Goal: Task Accomplishment & Management: Use online tool/utility

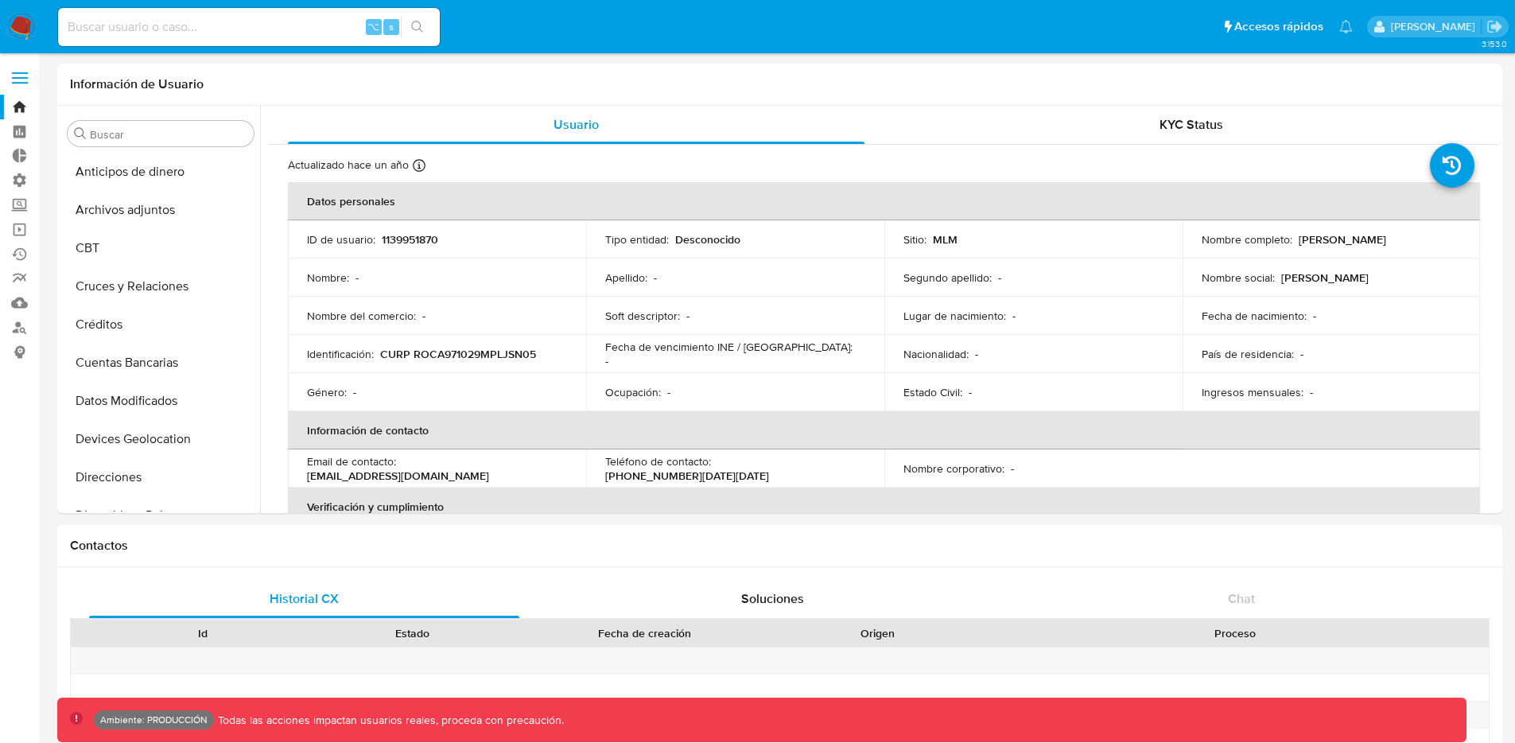
select select "10"
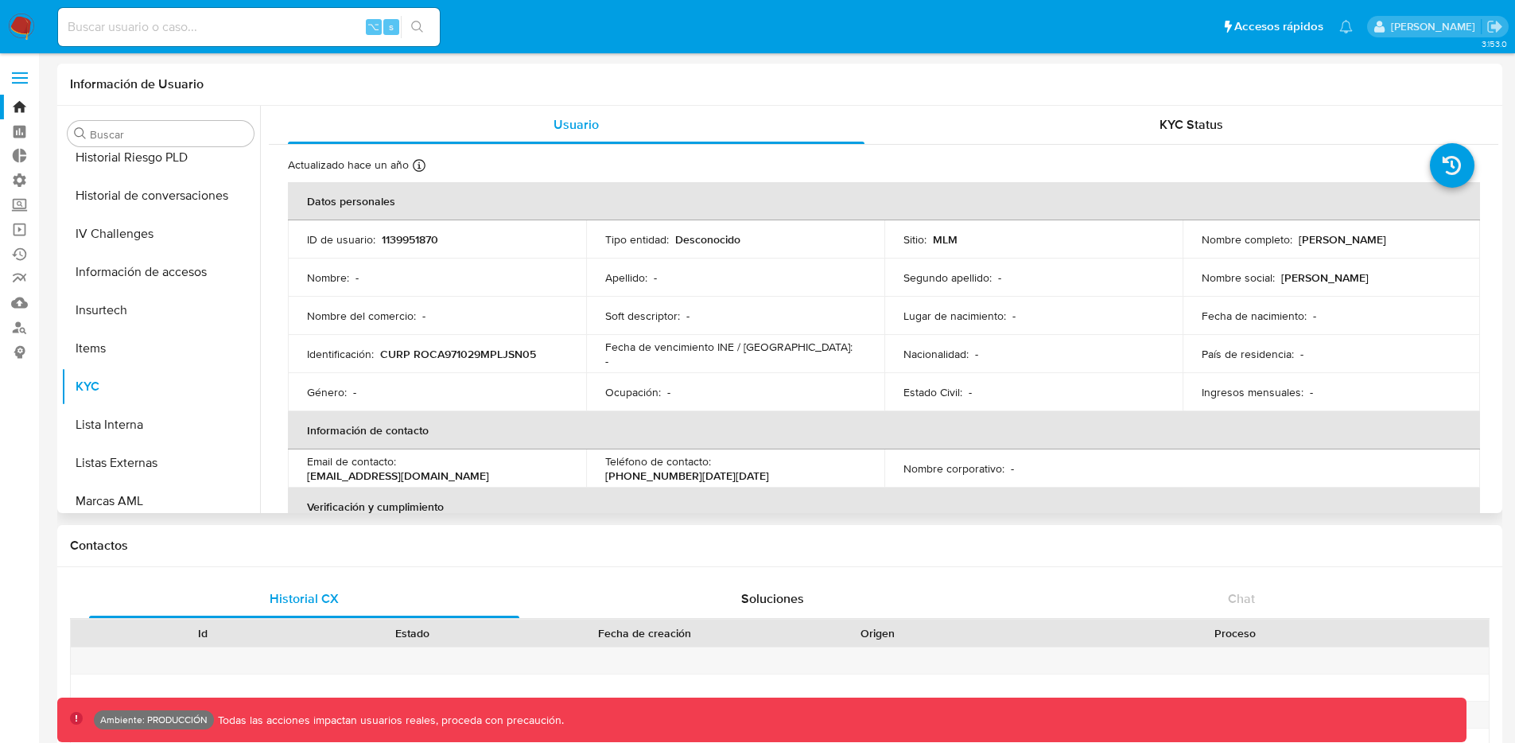
click at [410, 242] on p "1139951870" at bounding box center [410, 239] width 56 height 14
copy p "1139951870"
click at [399, 240] on p "1139951870" at bounding box center [410, 239] width 56 height 14
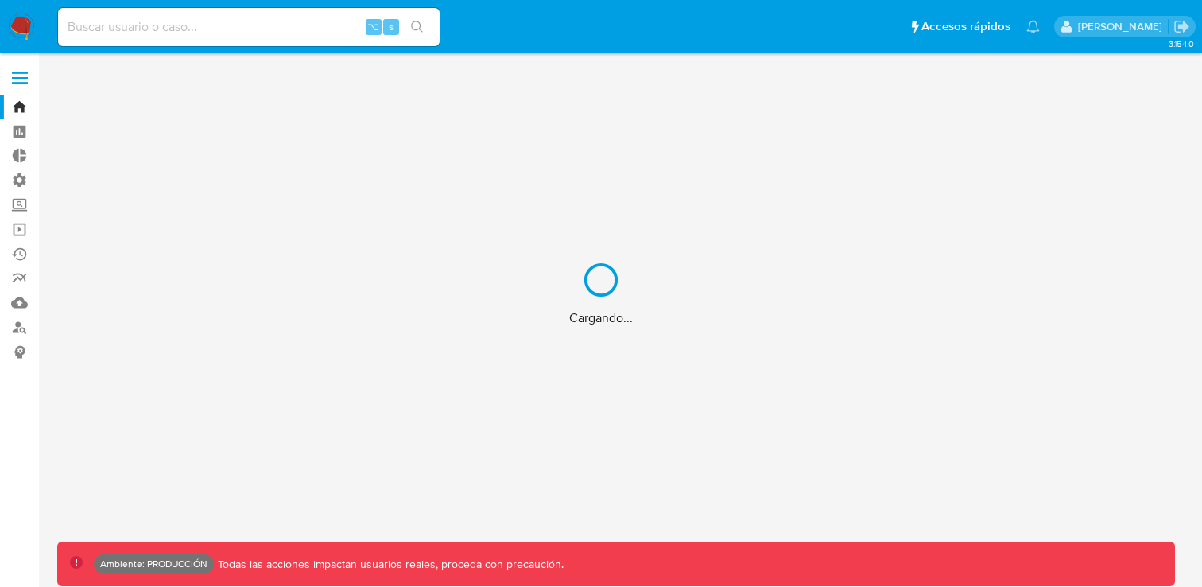
click at [25, 232] on div "Cargando..." at bounding box center [601, 293] width 1202 height 587
click at [23, 232] on div "Cargando..." at bounding box center [601, 293] width 1202 height 587
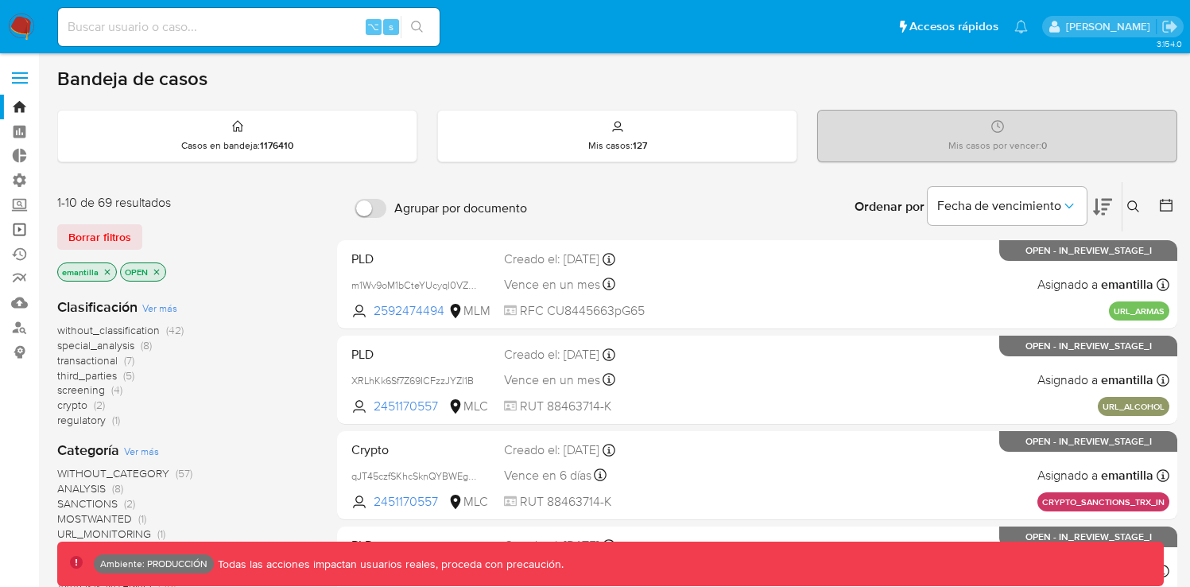
click at [19, 230] on link "Operaciones masivas" at bounding box center [94, 229] width 189 height 25
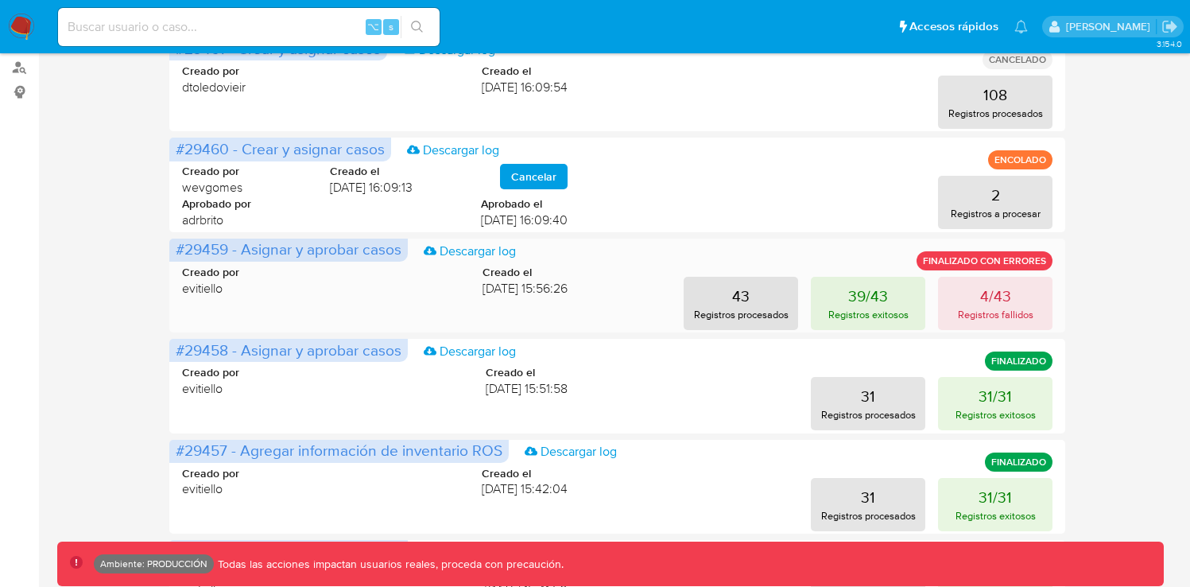
scroll to position [262, 0]
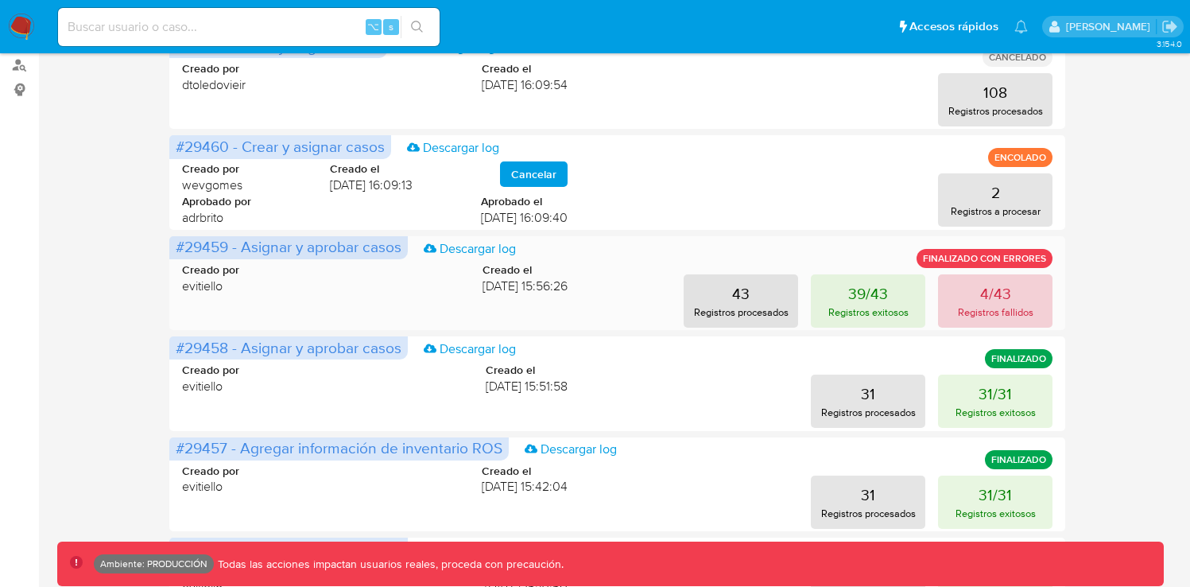
click at [998, 314] on p "Registros fallidos" at bounding box center [996, 312] width 76 height 15
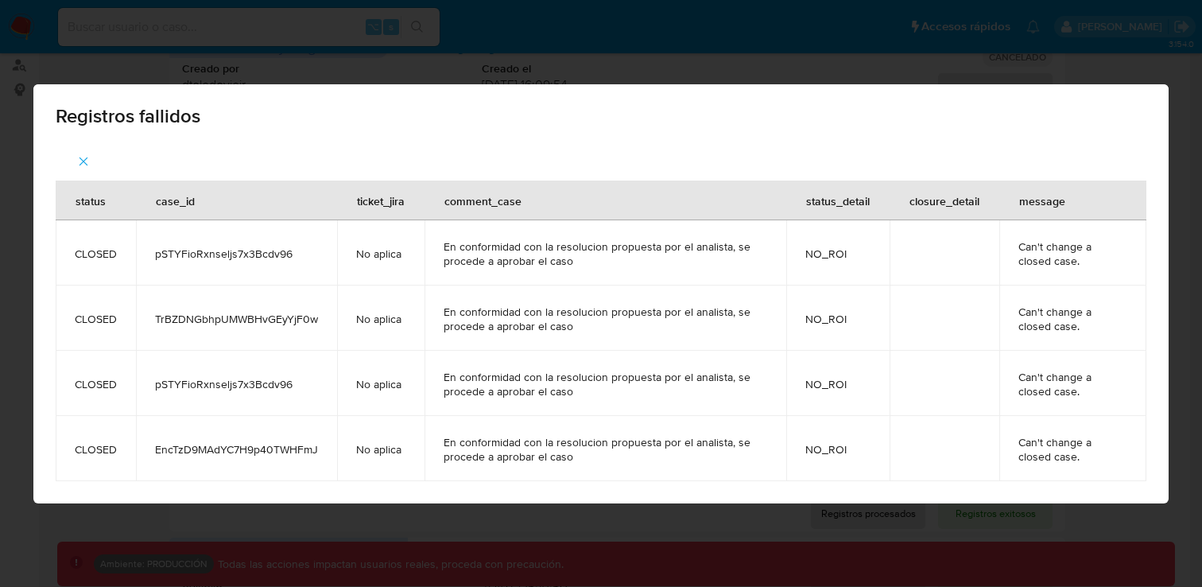
click at [1141, 105] on div "Registros fallidos" at bounding box center [601, 113] width 1136 height 58
click at [1141, 110] on span "Registros fallidos" at bounding box center [601, 116] width 1091 height 19
click at [907, 54] on div "Registros fallidos status case_id ticket_jira comment_case status_detail closur…" at bounding box center [601, 293] width 1202 height 587
click at [748, 62] on div "Registros fallidos status case_id ticket_jira comment_case status_detail closur…" at bounding box center [601, 293] width 1202 height 587
click at [78, 160] on icon "button" at bounding box center [83, 161] width 14 height 14
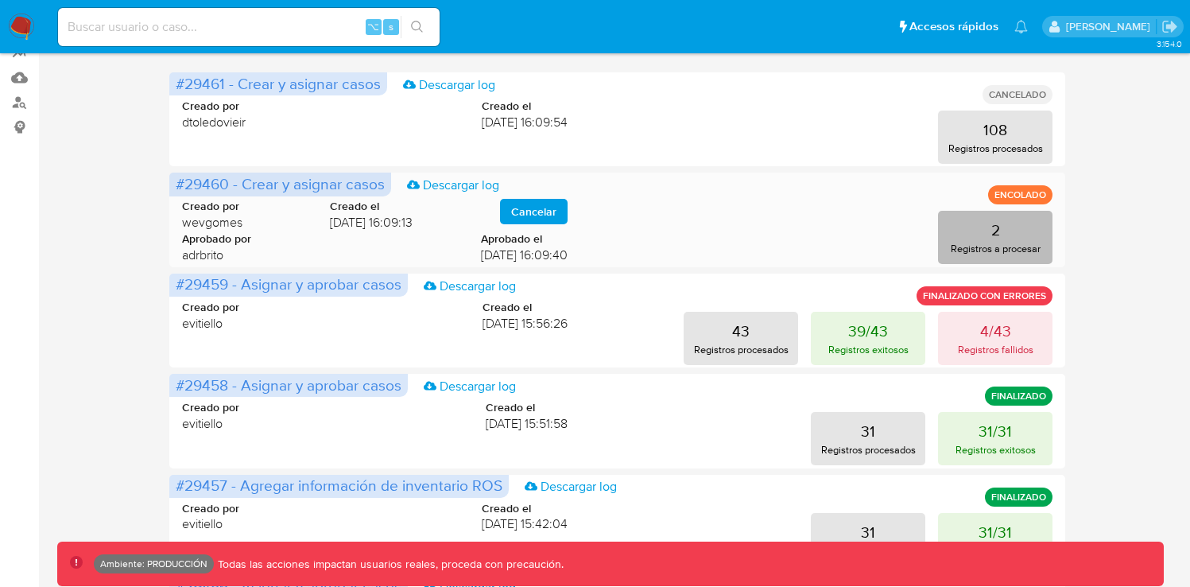
scroll to position [225, 0]
click at [1006, 245] on p "Registros a procesar" at bounding box center [996, 248] width 90 height 15
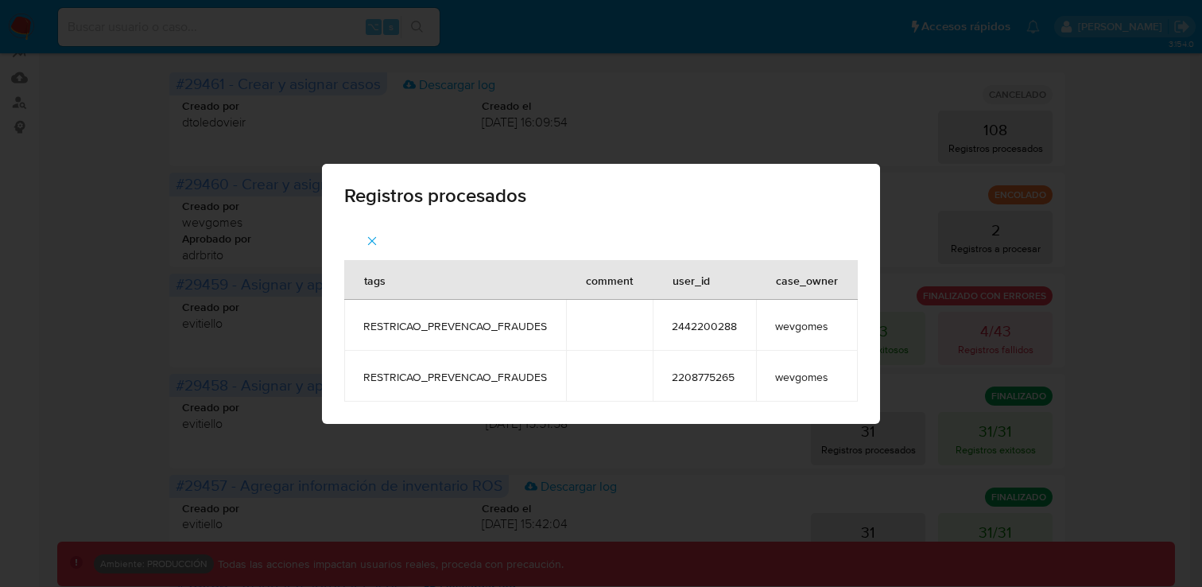
click at [374, 235] on icon "button" at bounding box center [372, 241] width 14 height 14
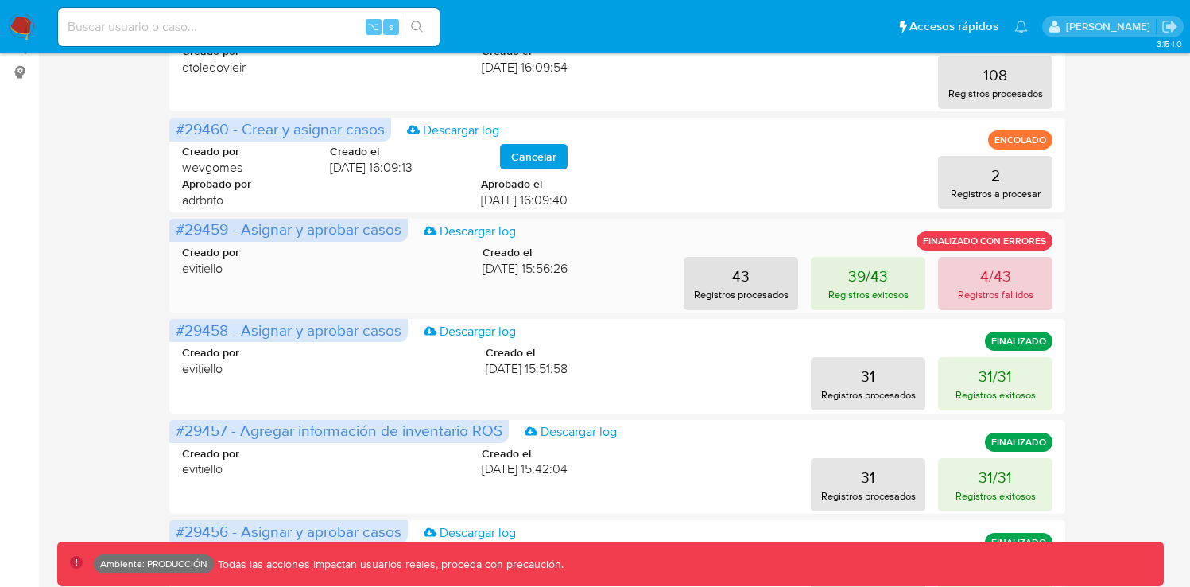
scroll to position [301, 0]
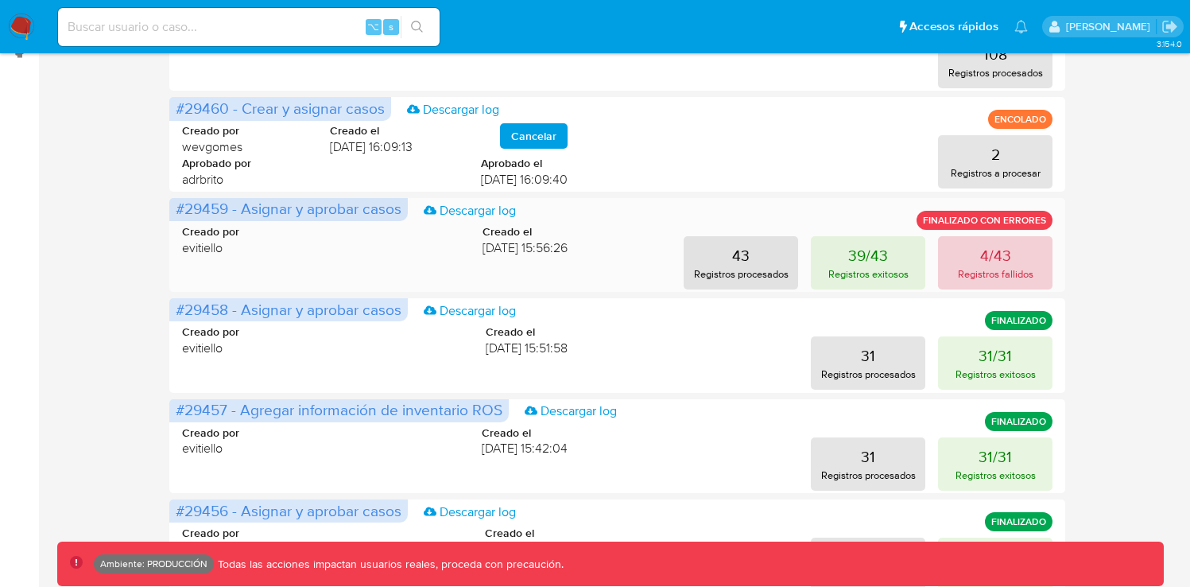
click at [992, 264] on p "4/43" at bounding box center [996, 255] width 31 height 22
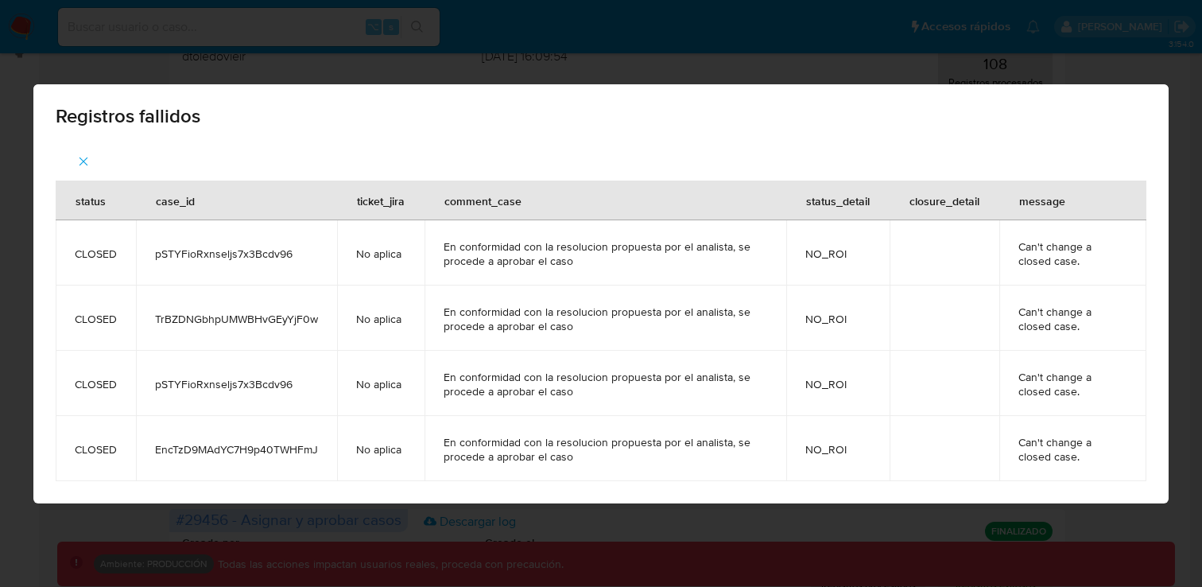
click at [74, 157] on button "button" at bounding box center [84, 161] width 56 height 38
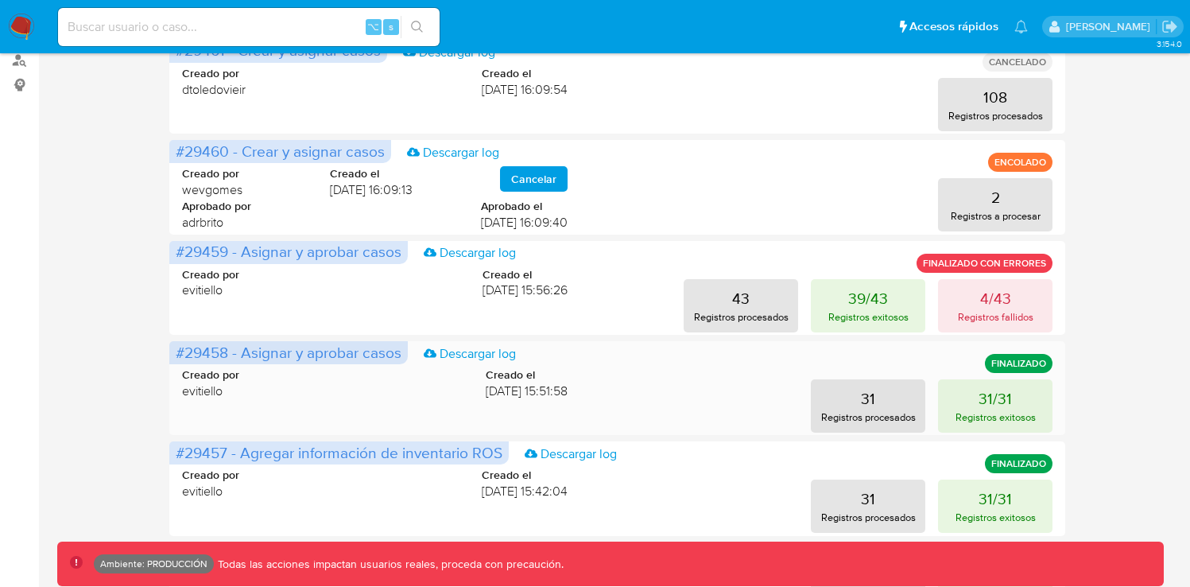
scroll to position [272, 0]
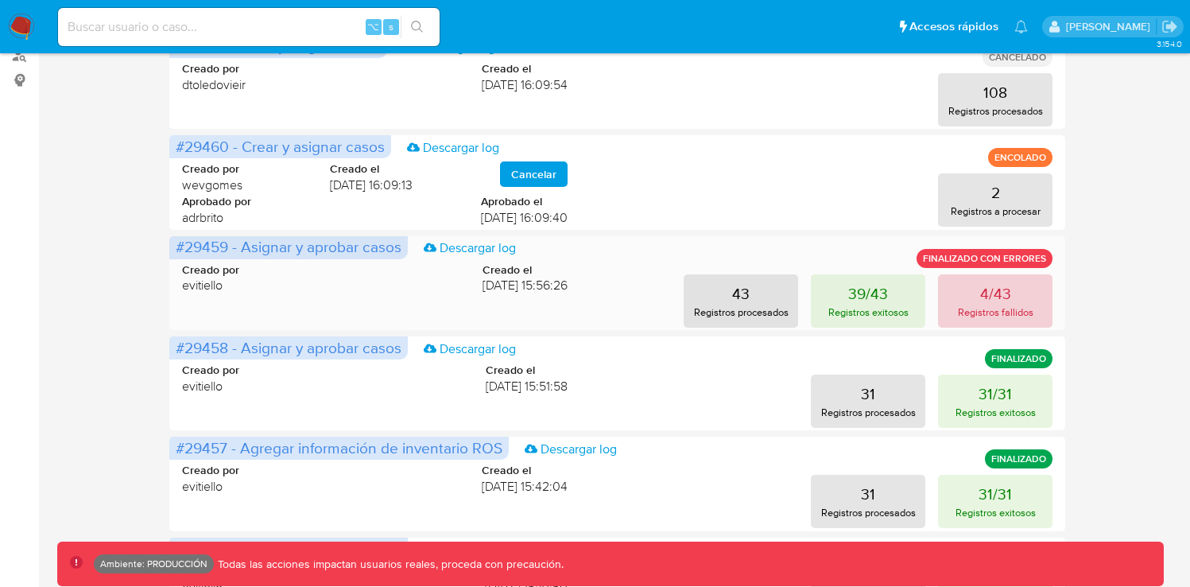
click at [1006, 308] on p "Registros fallidos" at bounding box center [996, 312] width 76 height 15
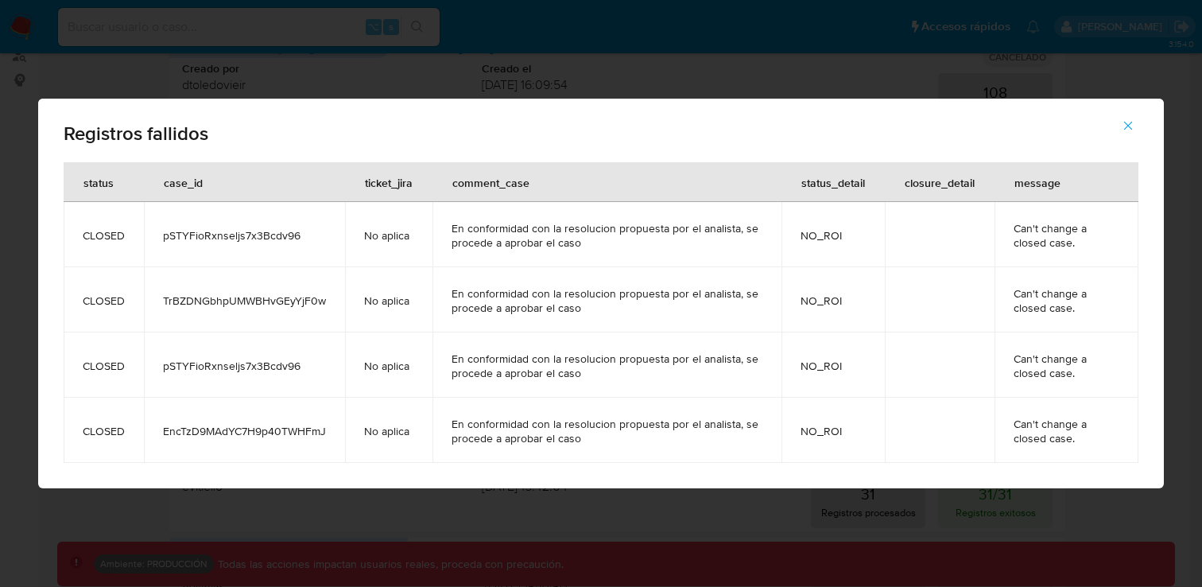
click at [1132, 130] on icon "button" at bounding box center [1128, 125] width 14 height 14
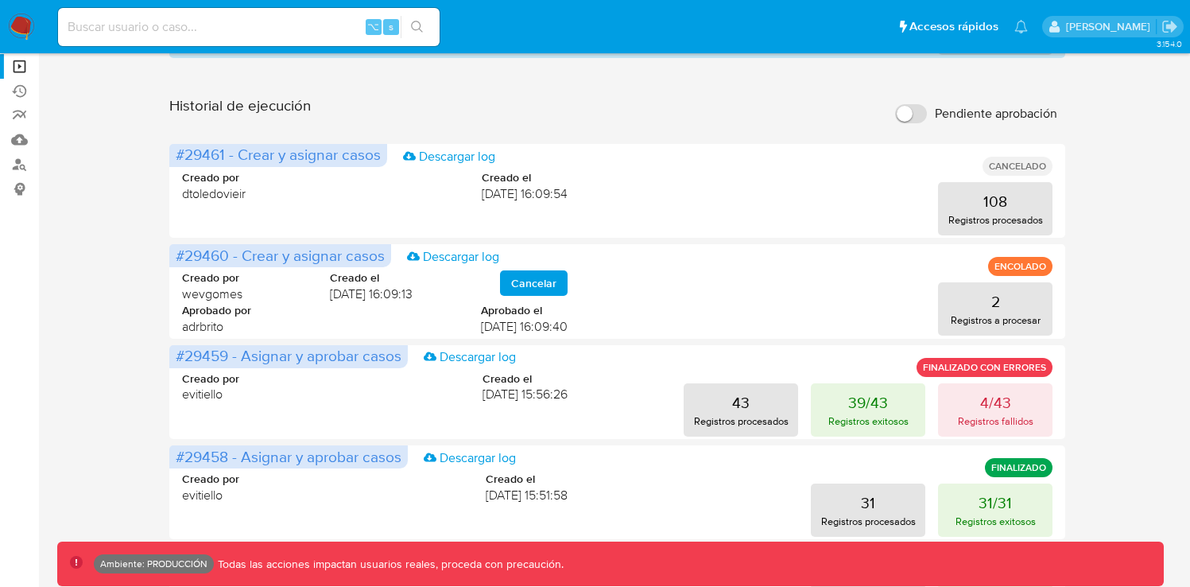
scroll to position [0, 0]
